Goal: Find specific page/section: Find specific page/section

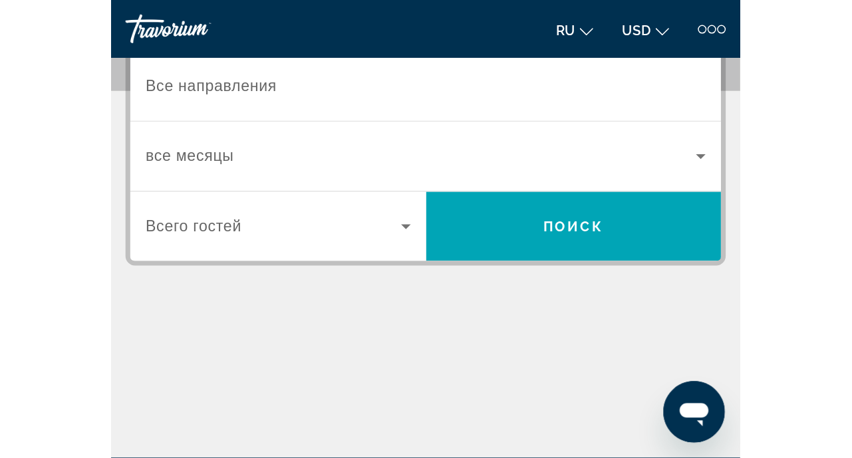
scroll to position [242, 0]
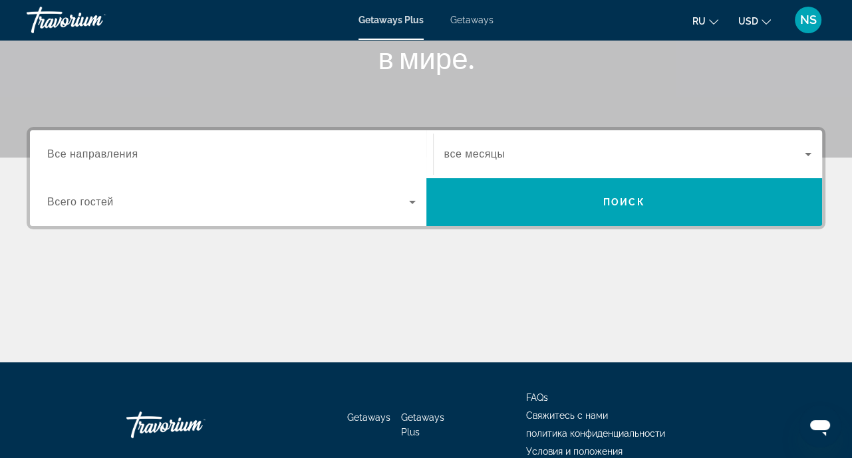
click at [445, 31] on div "ru English Español Français Italiano Português русский USD USD ($) MXN (Mex$) C…" at bounding box center [666, 20] width 319 height 28
click at [445, 24] on icon "Change language" at bounding box center [713, 21] width 9 height 9
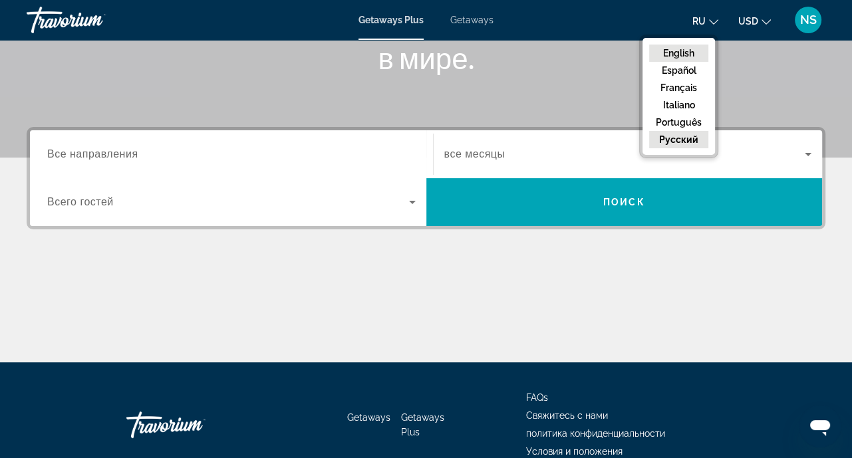
click at [445, 53] on button "English" at bounding box center [678, 53] width 59 height 17
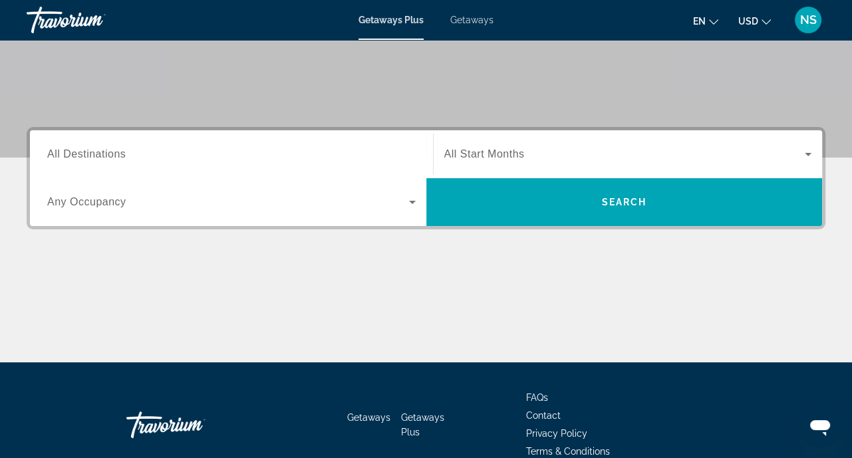
click at [445, 19] on span "Getaways" at bounding box center [471, 20] width 43 height 11
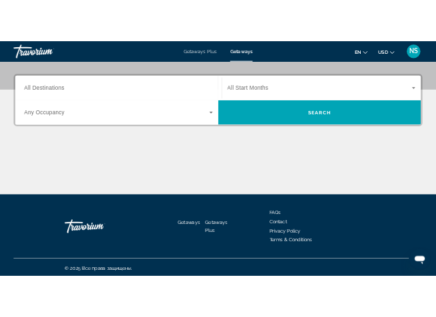
scroll to position [307, 0]
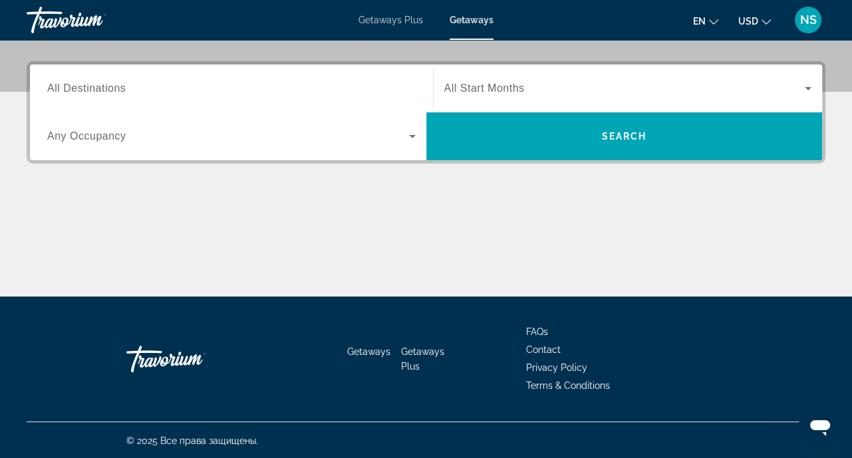
click at [445, 21] on span "NS" at bounding box center [809, 19] width 17 height 13
